Goal: Task Accomplishment & Management: Manage account settings

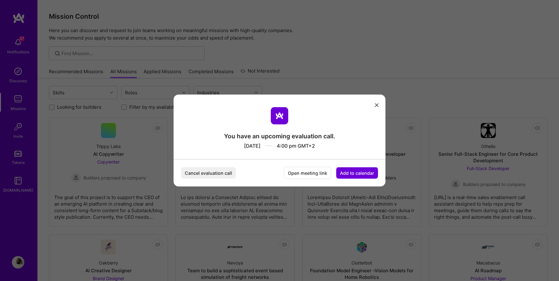
click at [206, 172] on button "Cancel evaluation call" at bounding box center [208, 173] width 55 height 12
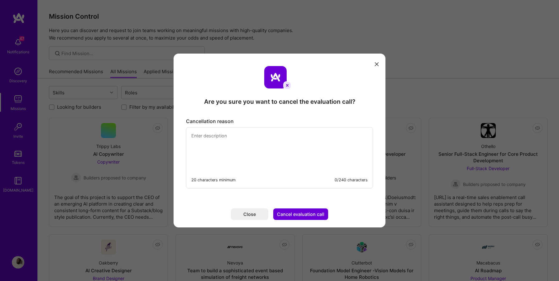
click at [245, 144] on textarea "modal" at bounding box center [279, 148] width 186 height 43
type textarea "U"
type textarea "A"
type textarea "E"
type textarea "I will have to be in transit during this period"
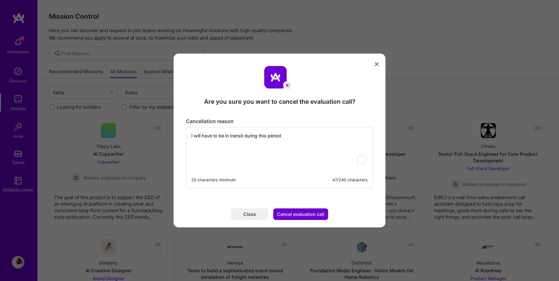
click at [290, 214] on button "Cancel evaluation call" at bounding box center [300, 214] width 55 height 12
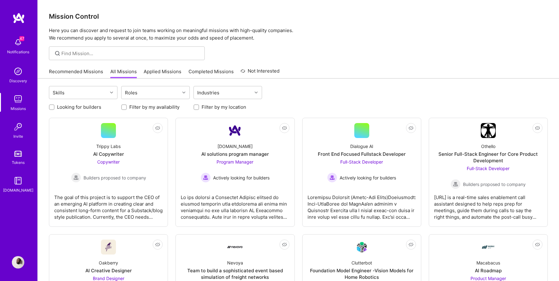
click at [15, 264] on img at bounding box center [18, 262] width 12 height 12
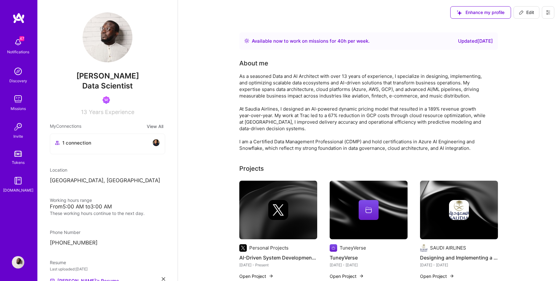
click at [17, 131] on img at bounding box center [18, 127] width 12 height 12
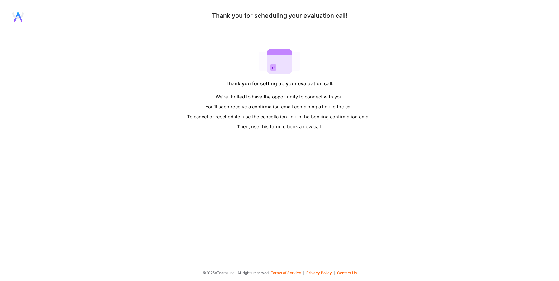
drag, startPoint x: 507, startPoint y: 45, endPoint x: 473, endPoint y: 28, distance: 38.3
click at [506, 45] on div "Thank you for scheduling your evaluation call! Thank you for setting up your ev…" at bounding box center [279, 71] width 559 height 119
